Goal: Find specific page/section: Find specific page/section

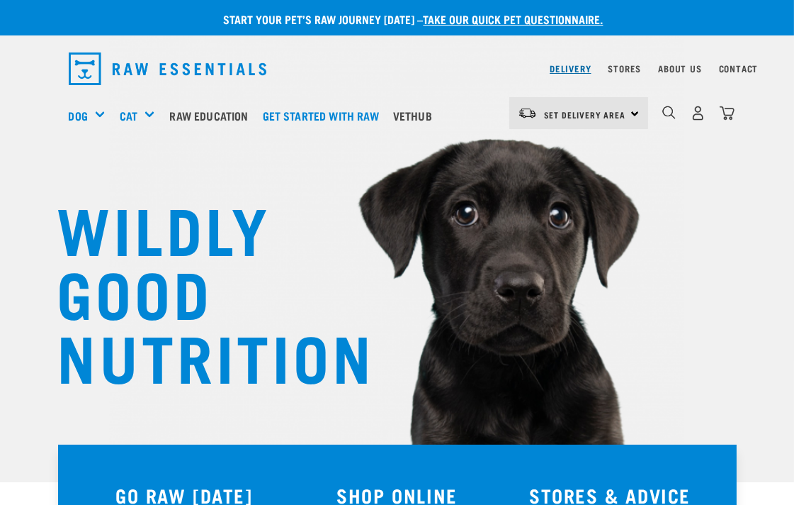
click at [575, 66] on link "Delivery" at bounding box center [570, 68] width 41 height 5
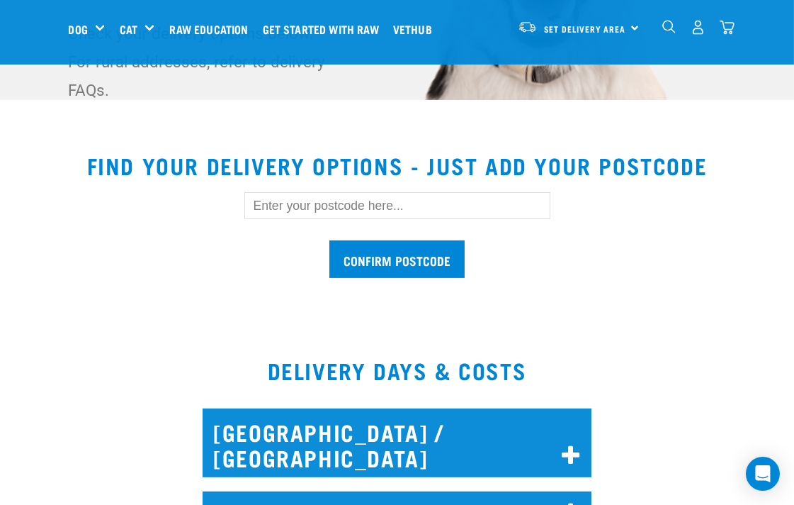
scroll to position [393, 0]
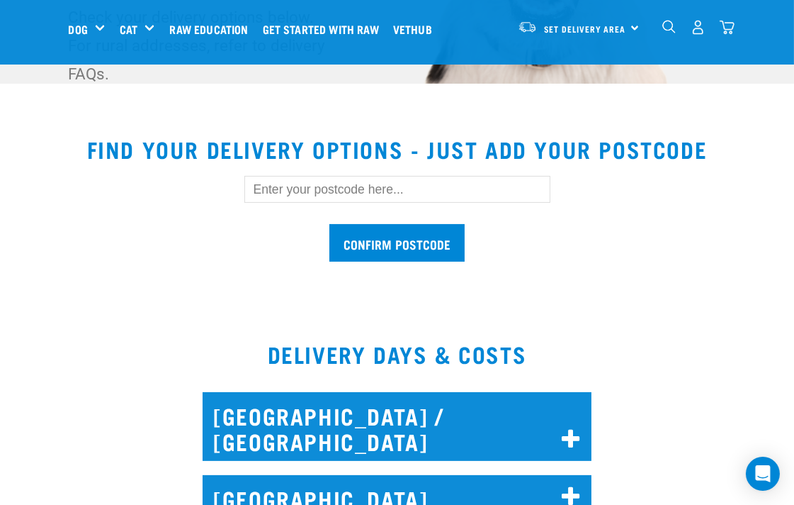
click at [308, 192] on input "text" at bounding box center [397, 189] width 306 height 27
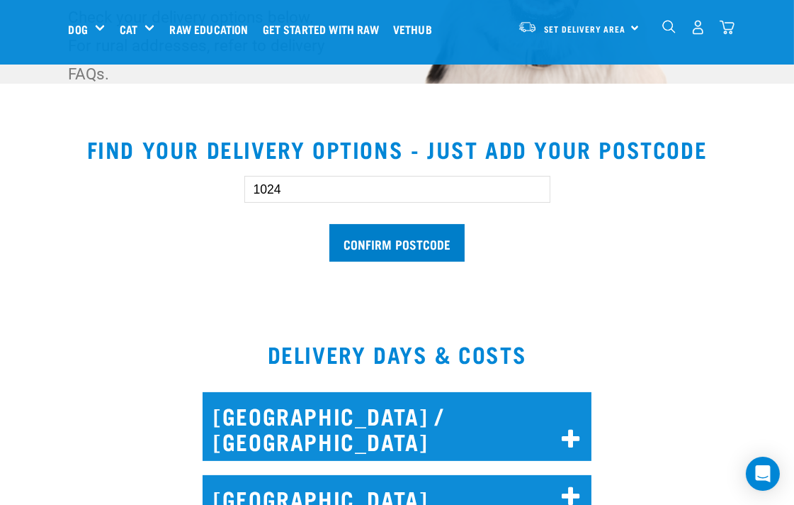
type input "1024"
click at [399, 234] on input "Confirm postcode" at bounding box center [397, 243] width 135 height 38
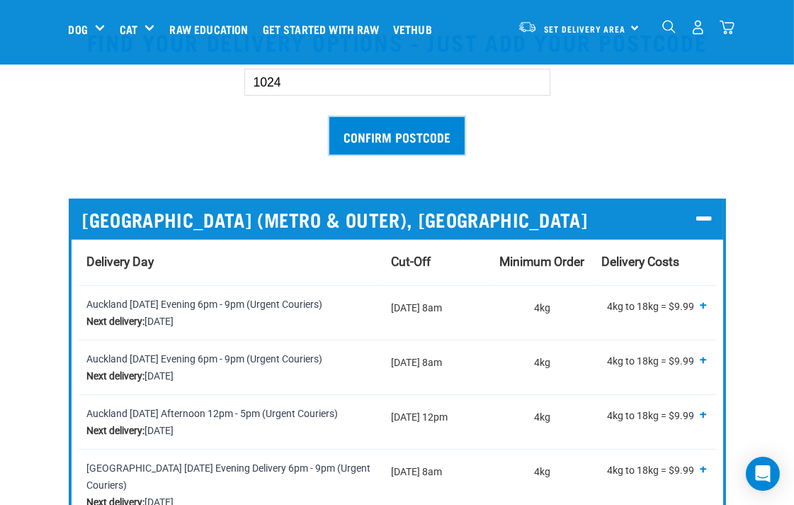
scroll to position [498, 0]
